Goal: Information Seeking & Learning: Understand process/instructions

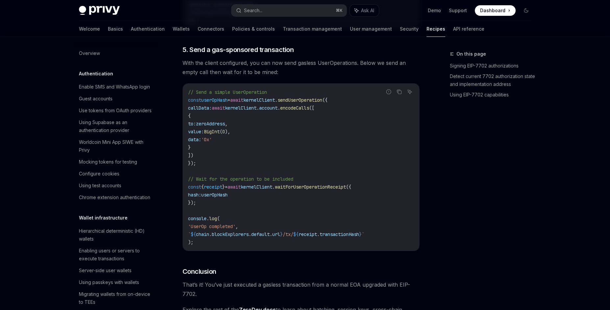
scroll to position [580, 0]
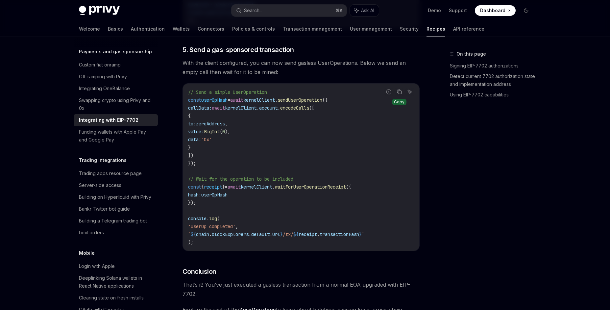
click at [400, 94] on icon "Copy the contents from the code block" at bounding box center [398, 91] width 5 height 5
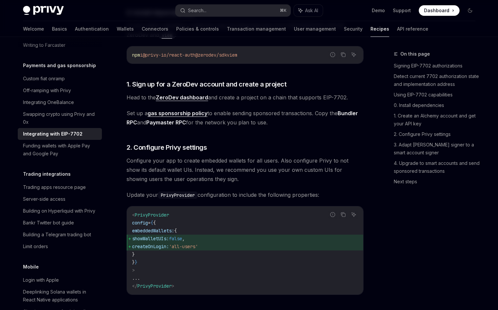
scroll to position [581, 0]
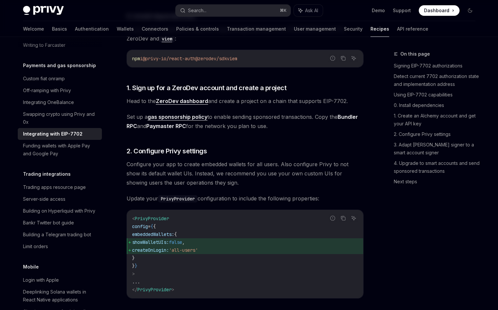
click at [171, 116] on link "gas sponsorship policy" at bounding box center [178, 116] width 60 height 7
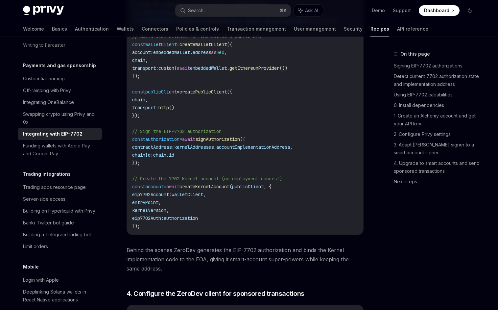
scroll to position [1080, 0]
click at [240, 138] on span "signAuthorization" at bounding box center [217, 139] width 45 height 6
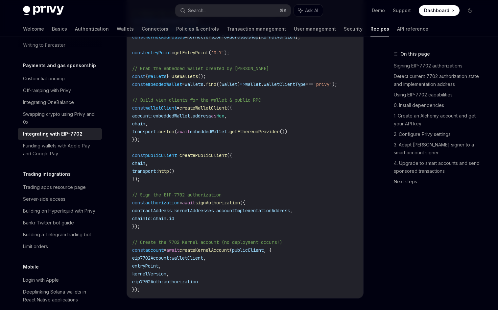
scroll to position [1028, 0]
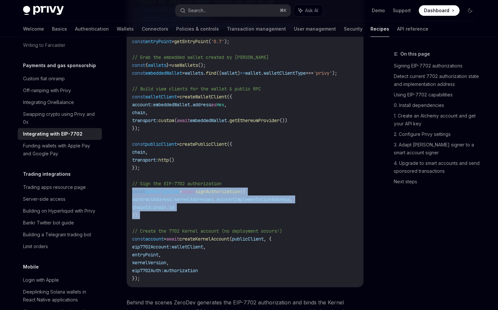
drag, startPoint x: 143, startPoint y: 216, endPoint x: 132, endPoint y: 194, distance: 24.1
click at [132, 194] on div "import { createZeroDevPaymasterClient , createKernelAccountClient , createKerne…" at bounding box center [245, 101] width 236 height 372
copy code "const authorization = await signAuthorization ({ contractAddress: kernelAddress…"
click at [235, 190] on span "signAuthorization" at bounding box center [217, 191] width 45 height 6
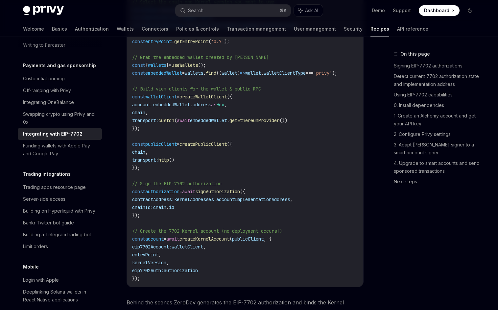
click at [236, 191] on span "signAuthorization" at bounding box center [217, 191] width 45 height 6
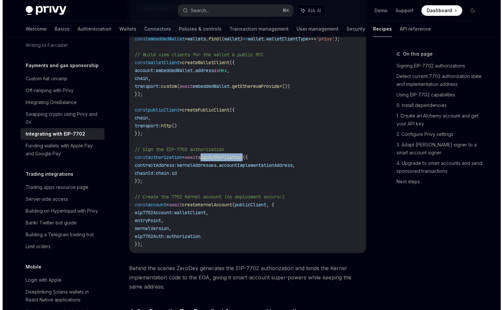
scroll to position [1057, 0]
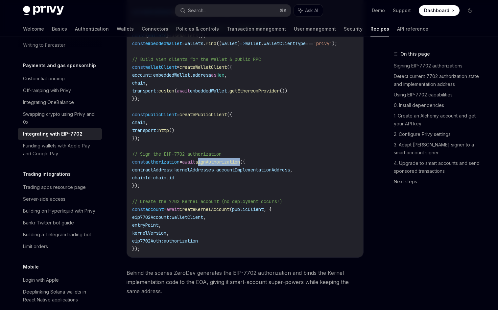
click at [229, 162] on span "signAuthorization" at bounding box center [217, 162] width 45 height 6
copy span "signAuthorization"
click at [217, 10] on button "Search... ⌘ K" at bounding box center [233, 11] width 115 height 12
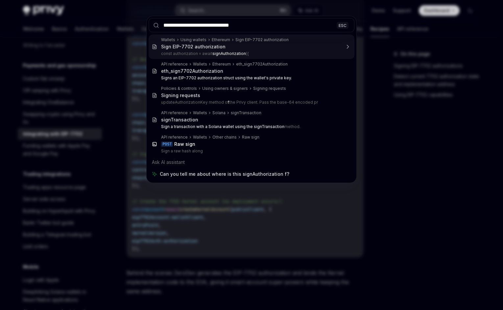
type input "**********"
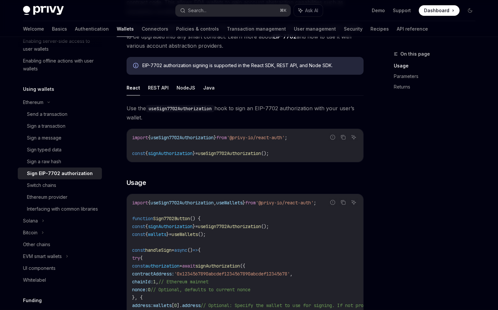
scroll to position [95, 0]
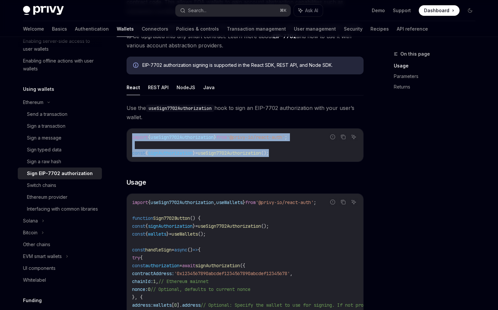
drag, startPoint x: 295, startPoint y: 153, endPoint x: 130, endPoint y: 135, distance: 166.6
click at [130, 135] on div "import { useSign7702Authorization } from '@privy-io/react-auth' ; const { signA…" at bounding box center [245, 145] width 236 height 33
copy code "import { useSign7702Authorization } from '@privy-io/react-auth' ; const { signA…"
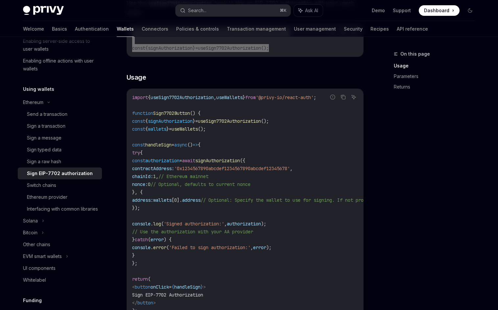
scroll to position [200, 0]
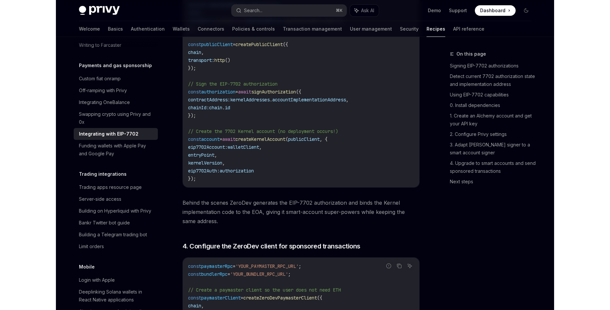
scroll to position [1122, 0]
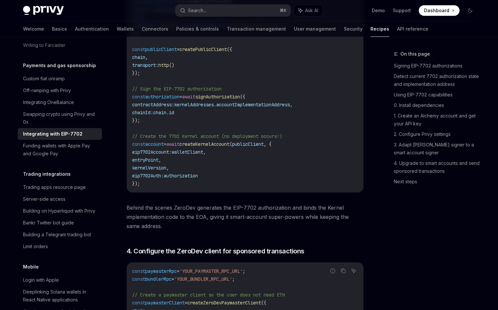
type textarea "*"
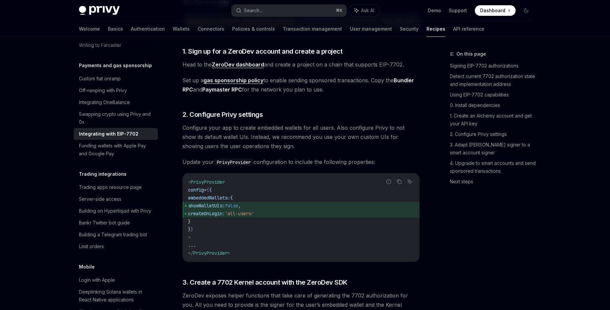
scroll to position [617, 0]
click at [200, 198] on span "embeddedWallets:" at bounding box center [209, 197] width 42 height 6
drag, startPoint x: 198, startPoint y: 198, endPoint x: 211, endPoint y: 222, distance: 27.1
click at [211, 222] on code "< PrivyProvider config = { { embeddedWallets: { showWalletUIs: false , createOn…" at bounding box center [301, 217] width 226 height 79
copy code "embeddedWallets: { showWalletUIs: false , createOnLogin: 'all-users' }"
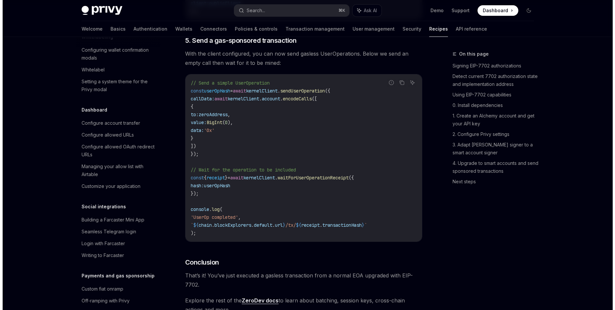
scroll to position [356, 0]
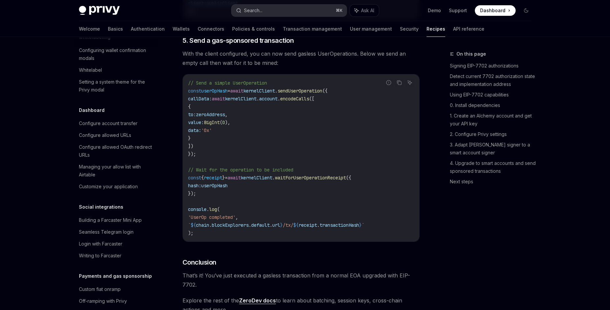
click at [267, 13] on button "Search... ⌘ K" at bounding box center [288, 11] width 115 height 12
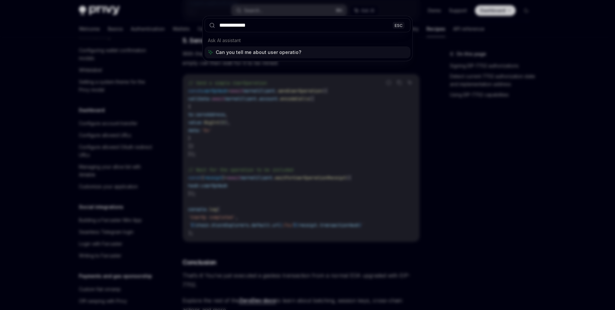
type input "**********"
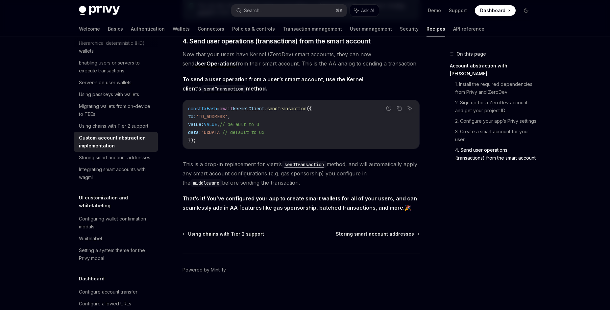
scroll to position [1360, 0]
click at [313, 163] on code "sendTransaction" at bounding box center [304, 164] width 45 height 7
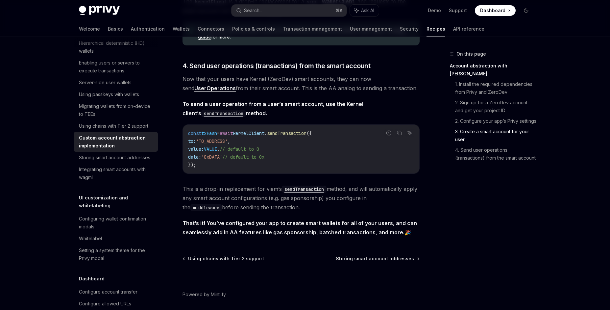
scroll to position [1323, 0]
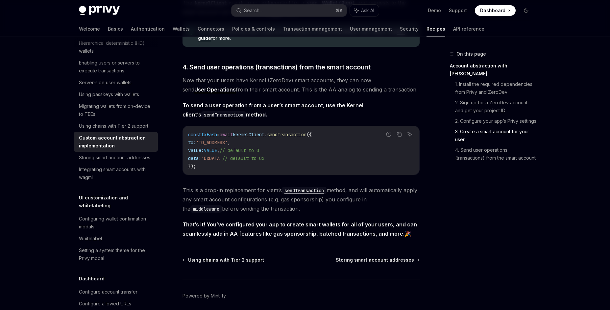
click at [203, 93] on strong "UserOperations" at bounding box center [214, 89] width 41 height 7
type textarea "*"
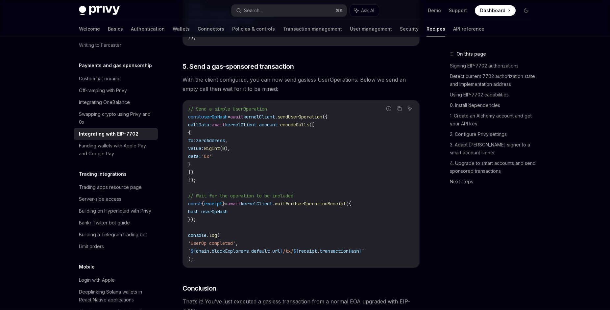
scroll to position [1485, 0]
